Goal: Find specific page/section: Find specific page/section

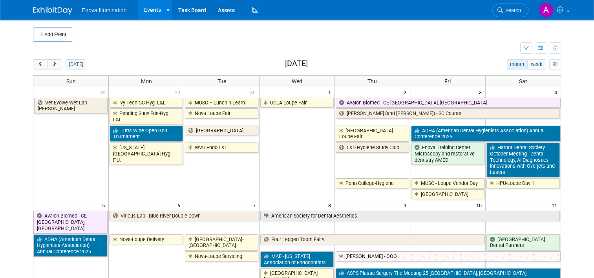
scroll to position [39, 0]
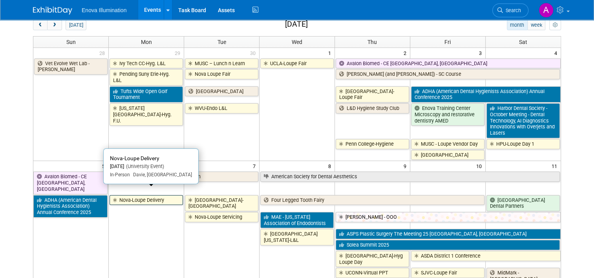
click at [143, 195] on link "Nova-Loupe Delivery" at bounding box center [146, 200] width 73 height 10
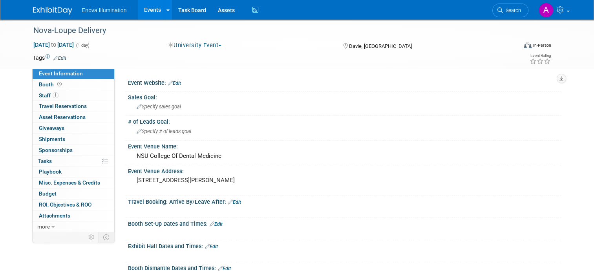
click at [46, 10] on img at bounding box center [52, 11] width 39 height 8
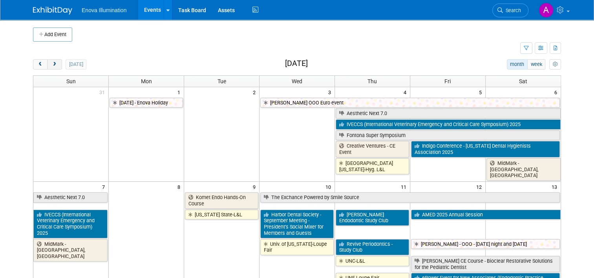
click at [51, 63] on span "next" at bounding box center [54, 64] width 6 height 5
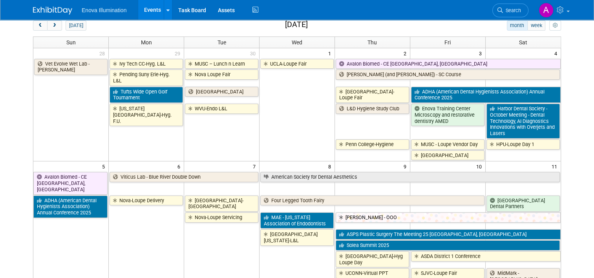
scroll to position [39, 0]
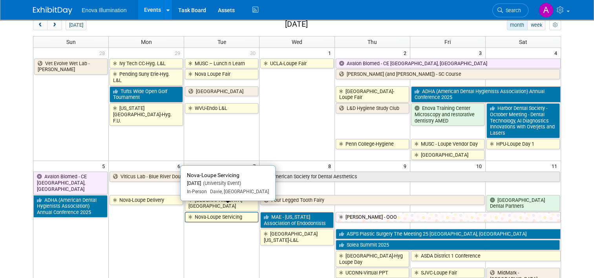
click at [207, 212] on link "Nova-Loupe Servicing" at bounding box center [221, 217] width 73 height 10
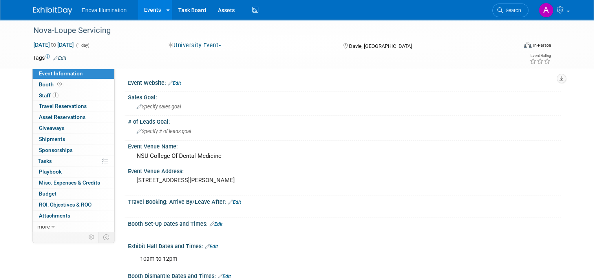
click at [44, 8] on img at bounding box center [52, 11] width 39 height 8
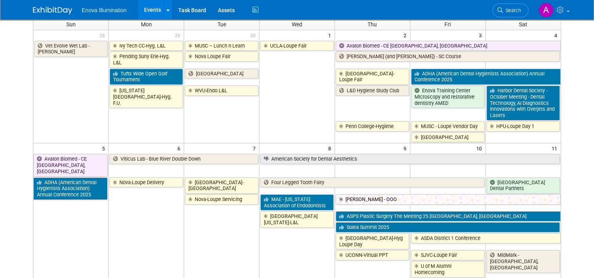
scroll to position [39, 0]
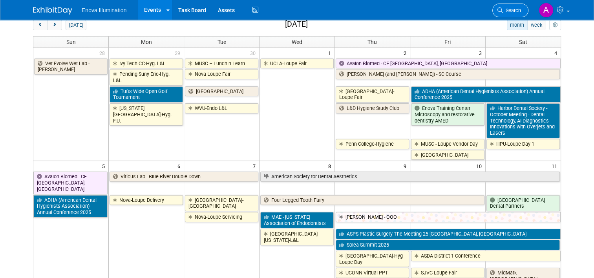
click at [521, 8] on span "Search" at bounding box center [512, 10] width 18 height 6
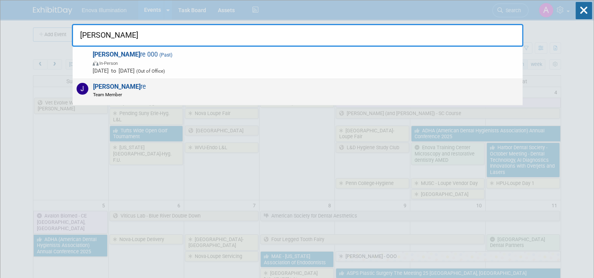
type input "joe moo"
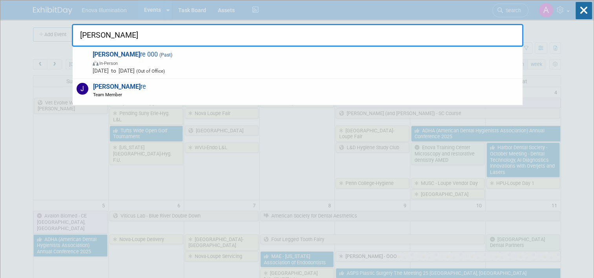
click at [153, 92] on div "Joe Moo re Team Member" at bounding box center [298, 92] width 450 height 26
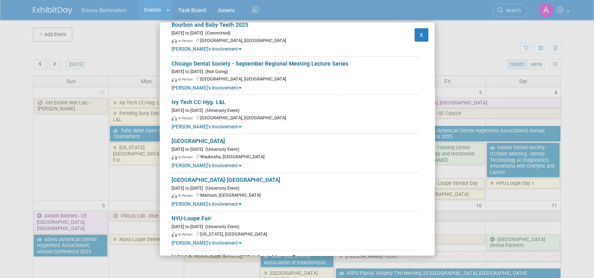
scroll to position [236, 0]
click at [415, 38] on button "X" at bounding box center [422, 34] width 14 height 13
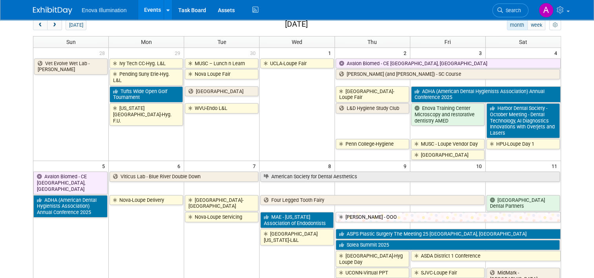
scroll to position [79, 0]
